Goal: Find specific page/section: Find specific page/section

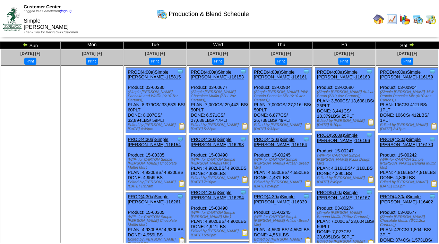
scroll to position [99, 0]
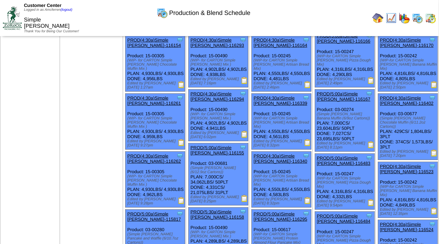
click at [378, 14] on img at bounding box center [377, 17] width 11 height 11
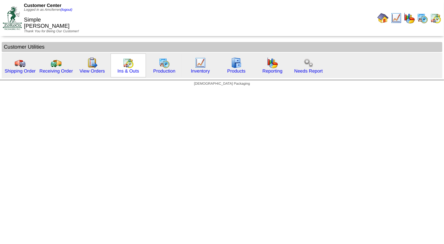
click at [127, 64] on img at bounding box center [128, 62] width 11 height 11
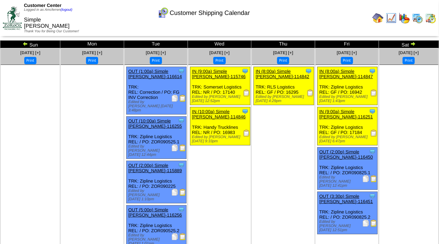
click at [245, 91] on img at bounding box center [246, 92] width 7 height 7
